Goal: Task Accomplishment & Management: Manage account settings

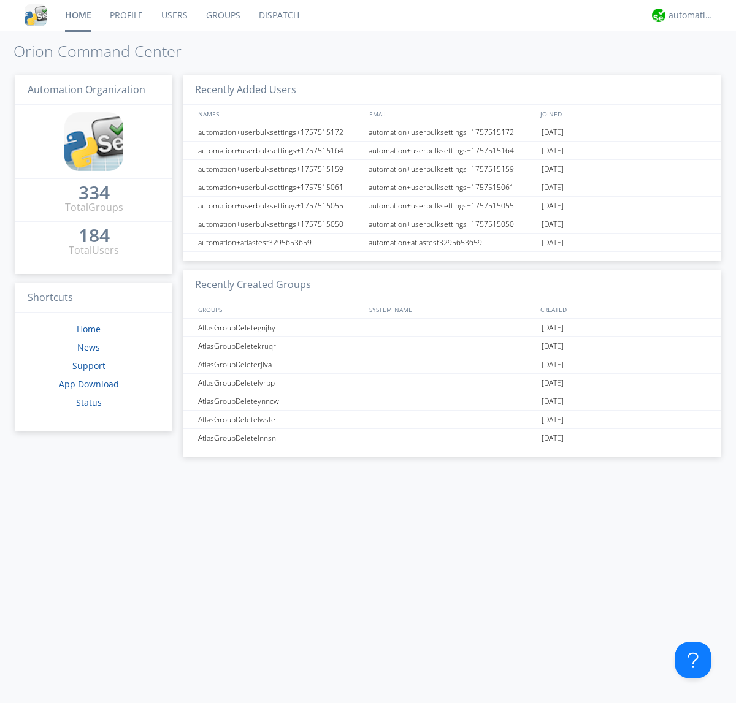
click at [174, 15] on link "Users" at bounding box center [174, 15] width 45 height 31
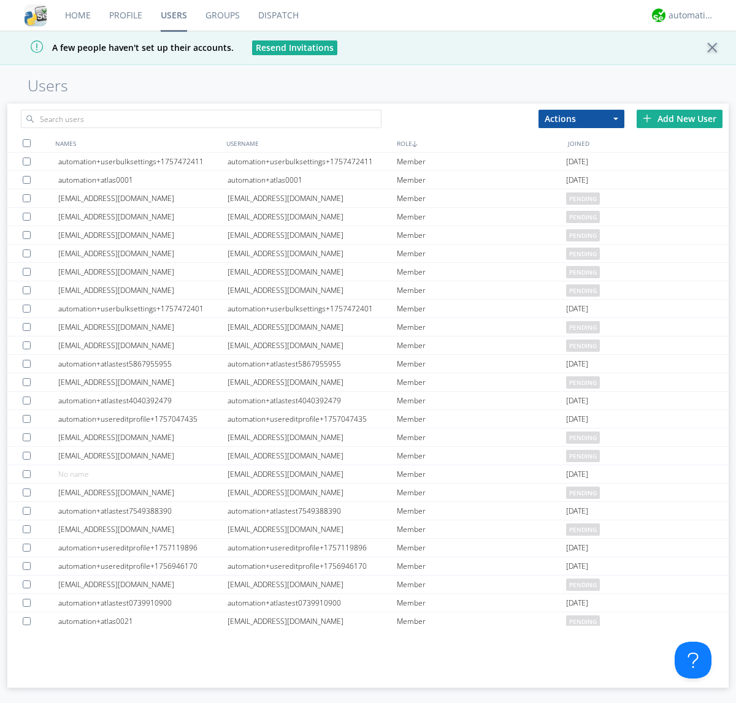
click at [679, 118] on div "Add New User" at bounding box center [679, 119] width 86 height 18
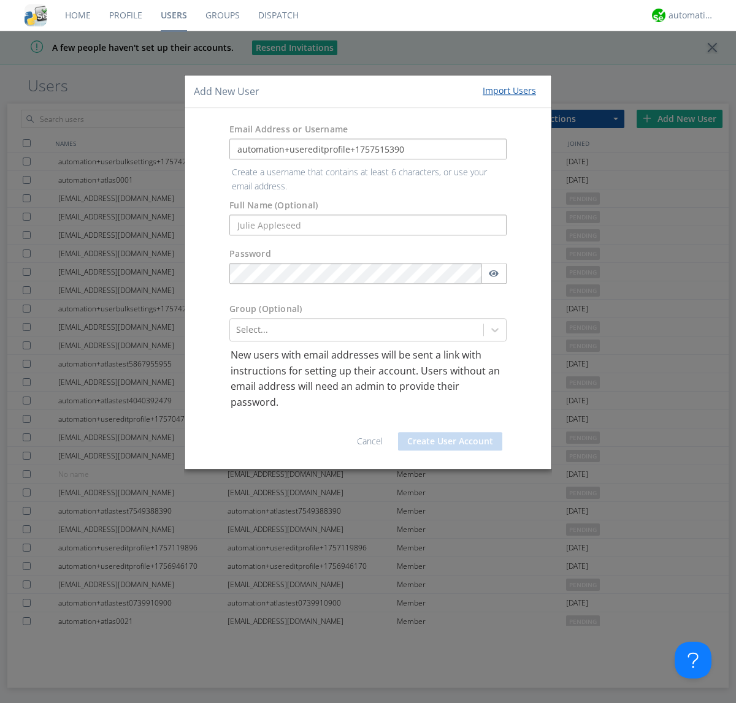
type input "automation+usereditprofile+1757515390"
click at [450, 432] on button "Create User Account" at bounding box center [450, 441] width 104 height 18
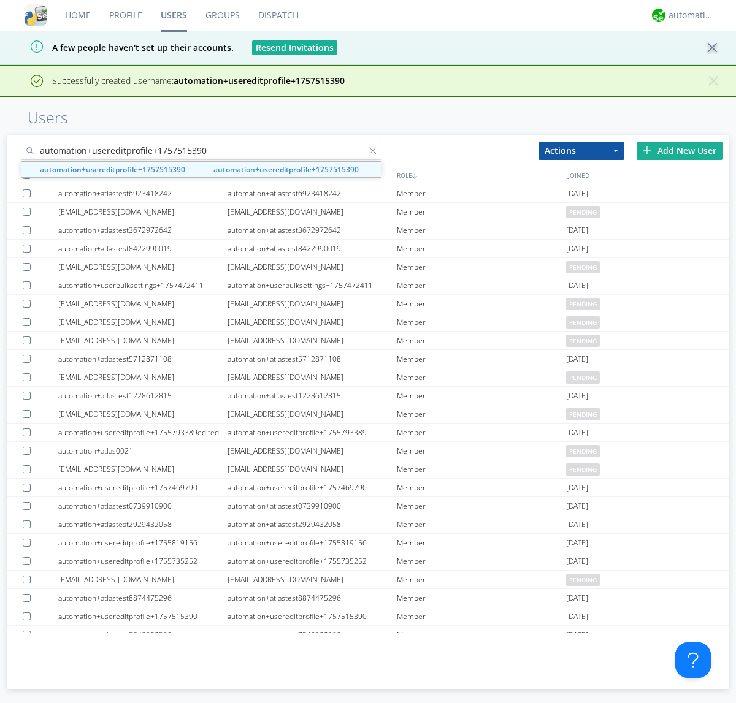
type input "automation+usereditprofile+1757515390"
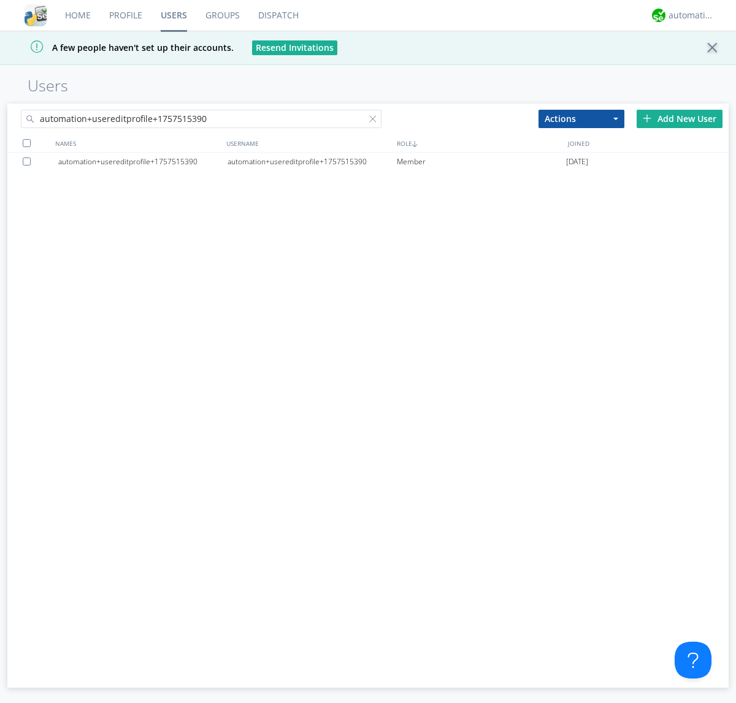
click at [311, 161] on div "automation+usereditprofile+1757515390" at bounding box center [311, 162] width 169 height 18
